Goal: Information Seeking & Learning: Check status

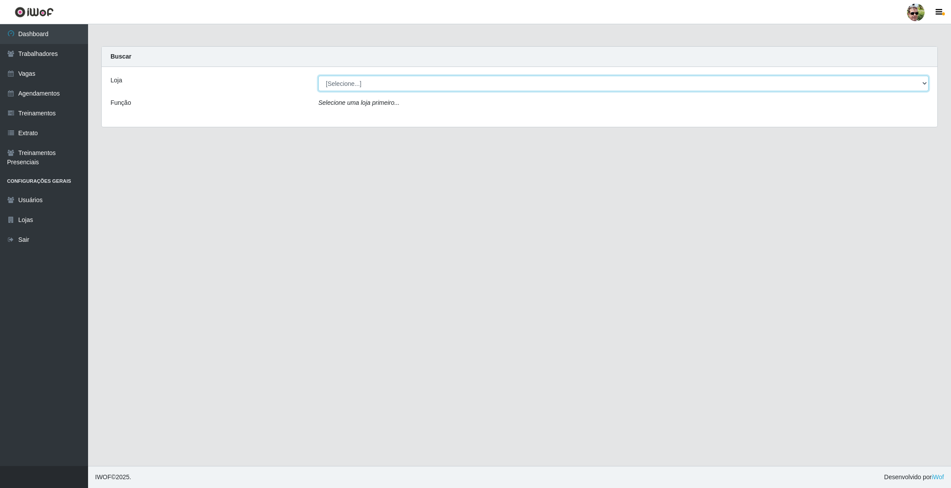
drag, startPoint x: 346, startPoint y: 80, endPoint x: 346, endPoint y: 86, distance: 6.2
click at [346, 80] on select "[Selecione...] [PERSON_NAME] Supermercado - Gurinhém" at bounding box center [623, 83] width 610 height 15
select select "176"
click at [318, 76] on select "[Selecione...] [PERSON_NAME] Supermercado - Gurinhém" at bounding box center [623, 83] width 610 height 15
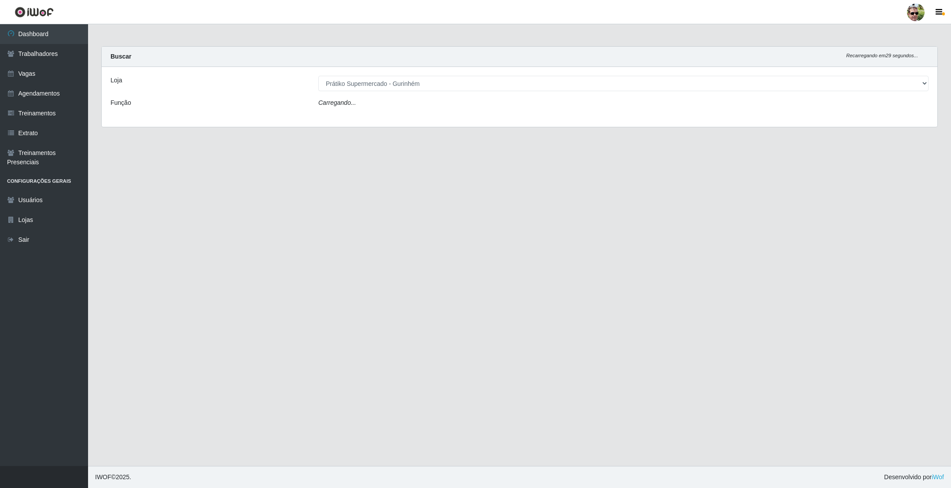
click at [448, 38] on main "Carregando... Buscar Recarregando em 29 segundos... [PERSON_NAME] [Selecione...…" at bounding box center [519, 245] width 863 height 442
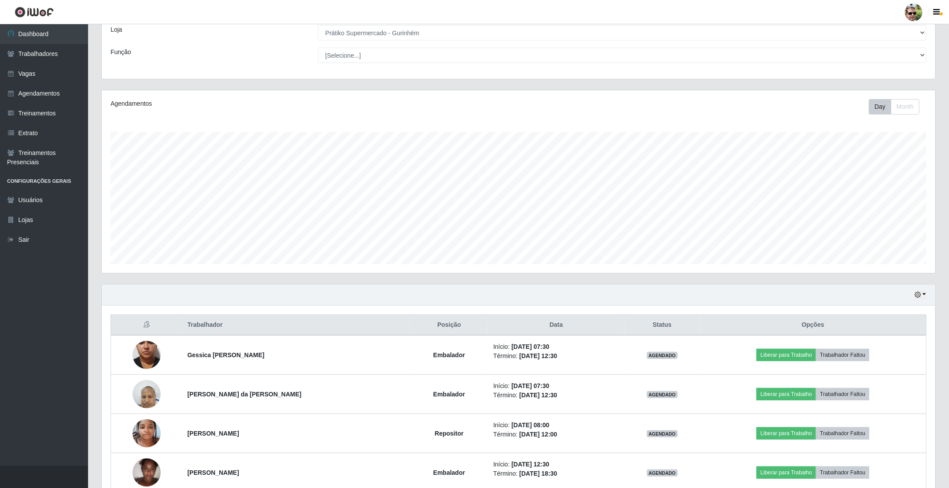
scroll to position [179, 0]
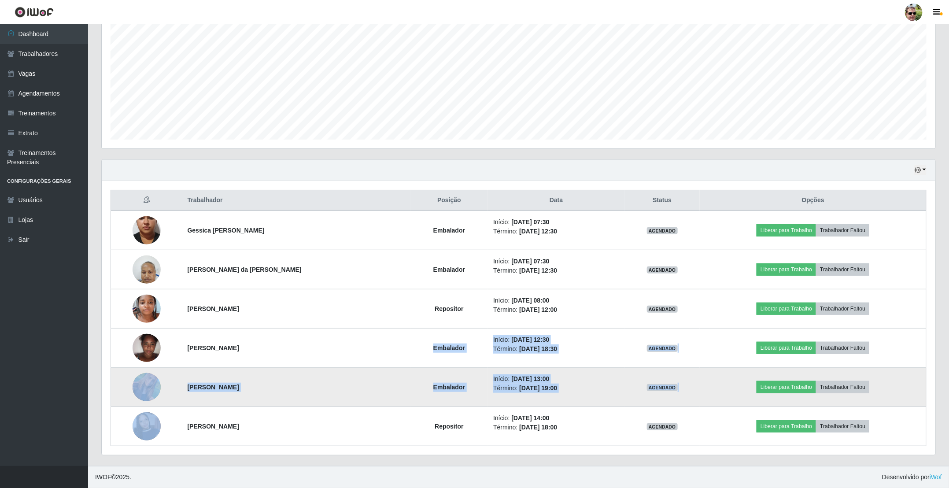
drag, startPoint x: 401, startPoint y: 346, endPoint x: 715, endPoint y: 391, distance: 317.5
click at [715, 391] on tbody "Gessica lino da costa Embalador Início: [DATE] 07:30 Término: [DATE] 12:30 AGEN…" at bounding box center [518, 328] width 815 height 236
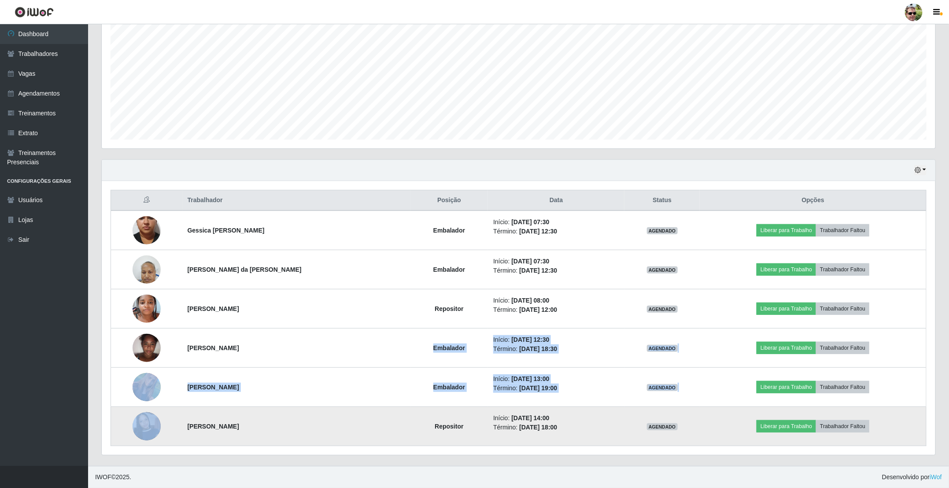
click at [142, 427] on img at bounding box center [147, 426] width 28 height 50
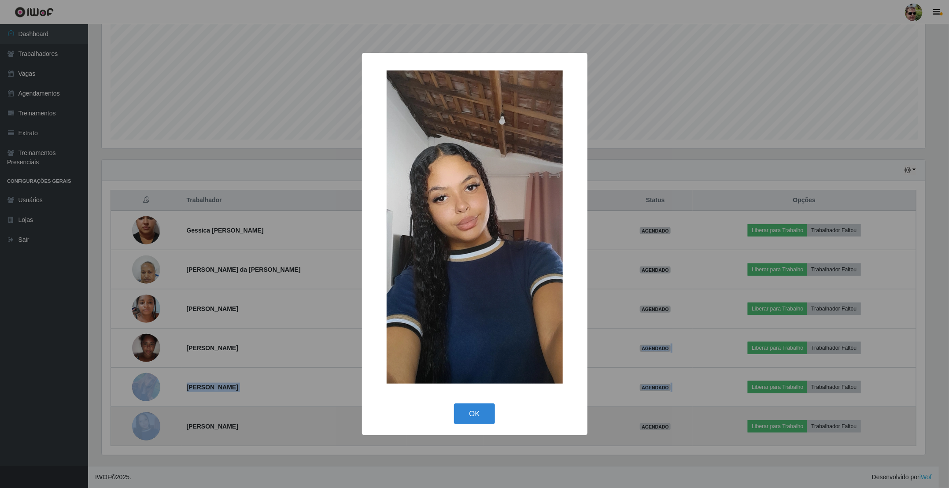
scroll to position [184, 825]
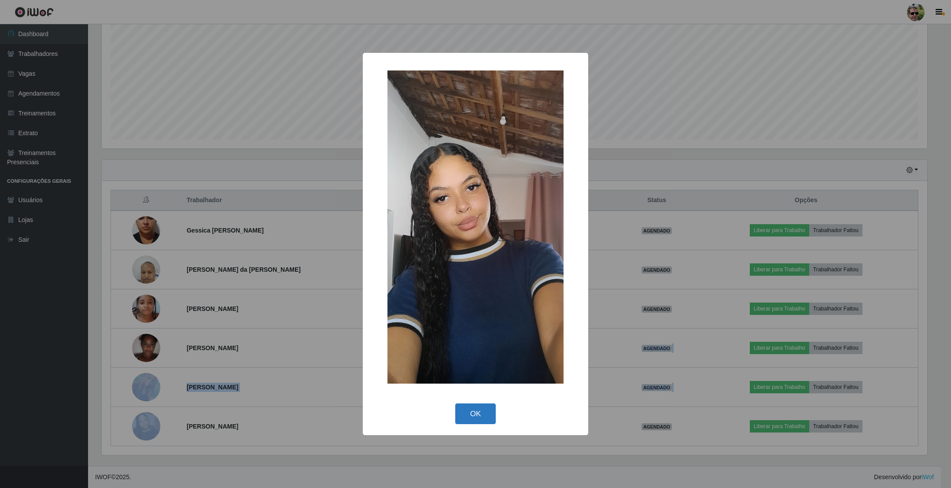
click at [474, 412] on button "OK" at bounding box center [475, 413] width 41 height 21
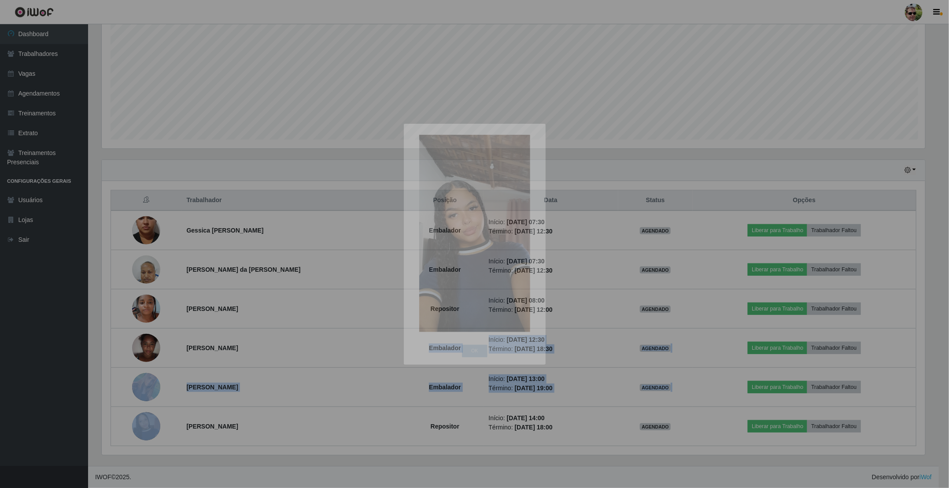
scroll to position [184, 832]
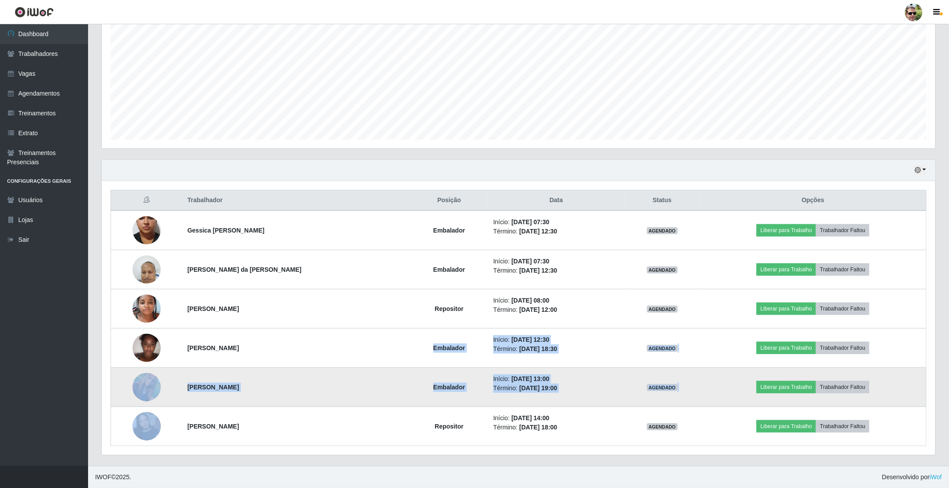
click at [308, 374] on td "[PERSON_NAME]" at bounding box center [296, 387] width 228 height 39
drag, startPoint x: 240, startPoint y: 345, endPoint x: 707, endPoint y: 387, distance: 468.1
click at [707, 387] on tbody "Gessica lino da costa Embalador Início: [DATE] 07:30 Término: [DATE] 12:30 AGEN…" at bounding box center [518, 328] width 815 height 236
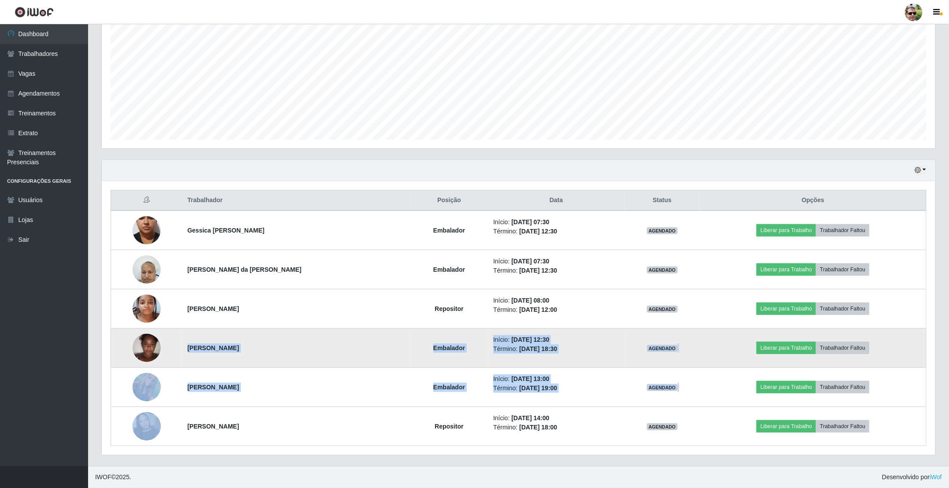
click at [577, 365] on td "Início: [DATE] 12:30 Término: [DATE] 18:30" at bounding box center [556, 347] width 136 height 39
